Goal: Task Accomplishment & Management: Use online tool/utility

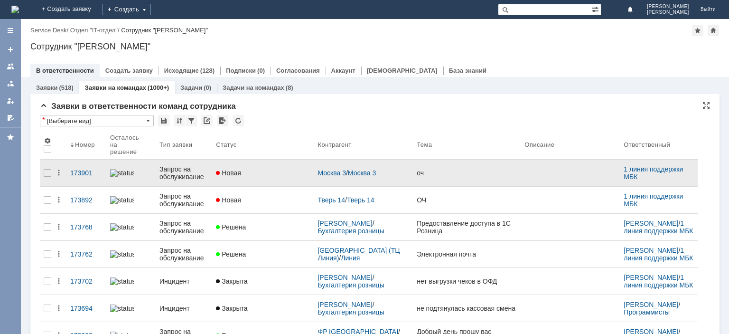
click at [196, 170] on div "Запрос на обслуживание" at bounding box center [183, 172] width 49 height 15
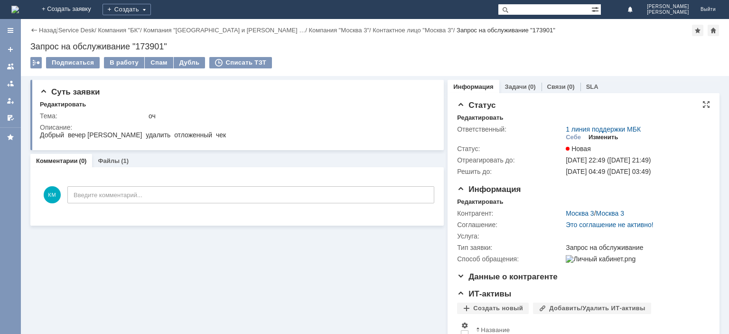
click at [599, 137] on div "Изменить" at bounding box center [604, 137] width 30 height 8
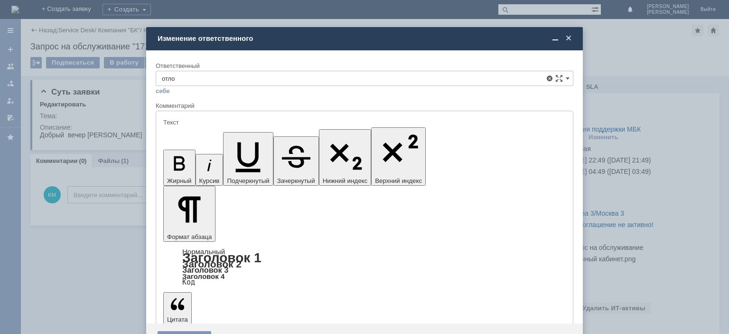
click at [211, 131] on span "Отложенные чеки" at bounding box center [364, 132] width 405 height 8
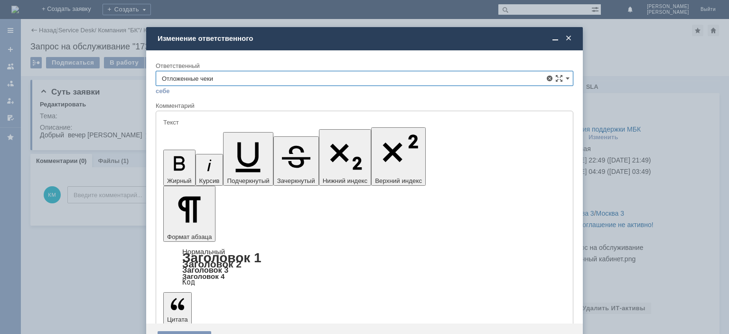
type input "Отложенные чеки"
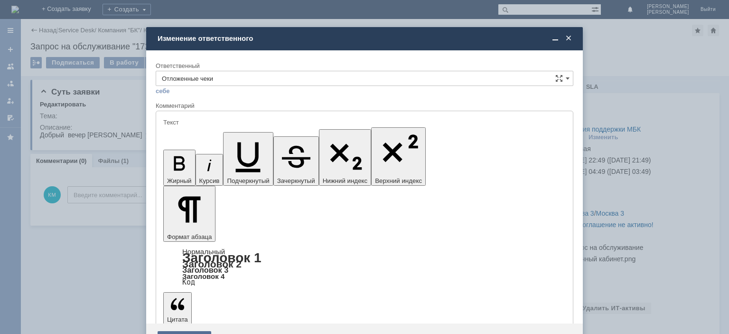
click at [188, 331] on div "Сохранить" at bounding box center [185, 338] width 54 height 15
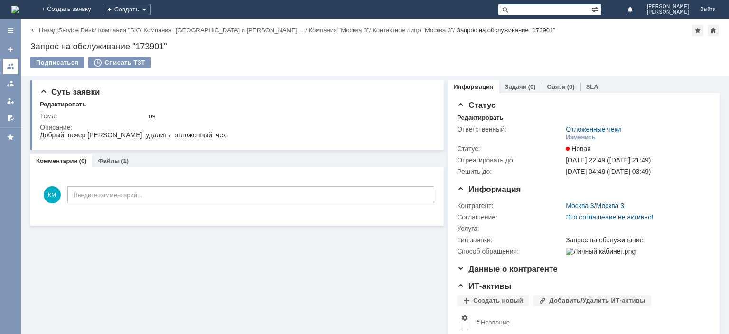
click at [14, 62] on link at bounding box center [10, 66] width 15 height 15
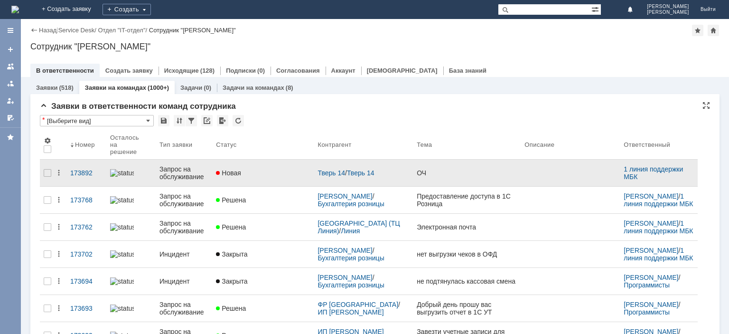
click at [181, 173] on div "Запрос на обслуживание" at bounding box center [183, 172] width 49 height 15
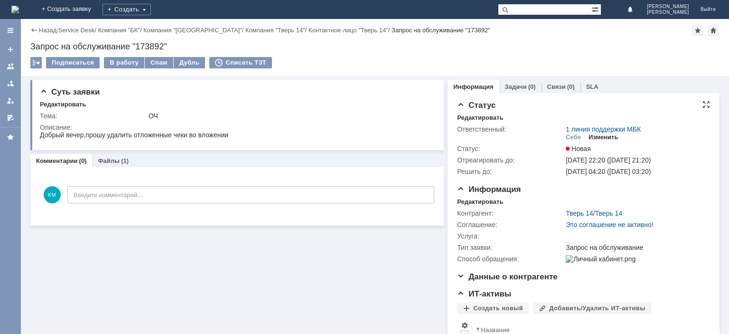
click at [609, 135] on div "Изменить" at bounding box center [604, 137] width 30 height 8
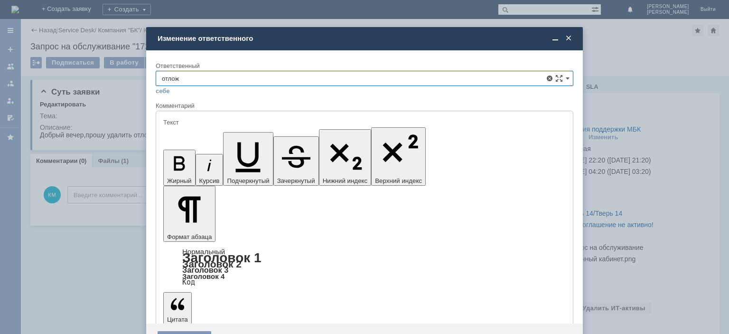
click at [208, 129] on span "Отложенные чеки" at bounding box center [364, 132] width 405 height 8
type input "Отложенные чеки"
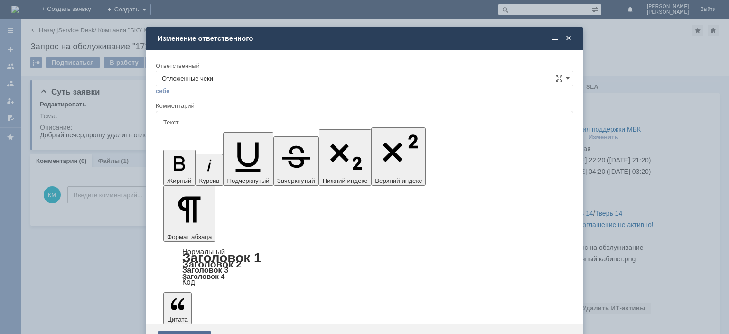
click at [180, 331] on div "Сохранить" at bounding box center [185, 338] width 54 height 15
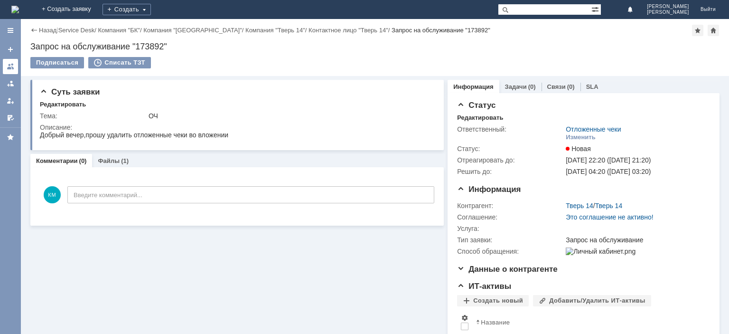
click at [6, 65] on link at bounding box center [10, 66] width 15 height 15
